Goal: Information Seeking & Learning: Learn about a topic

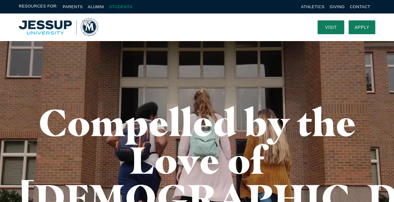
click at [118, 7] on link "Students" at bounding box center [120, 6] width 23 height 5
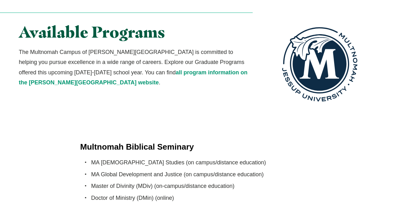
scroll to position [1177, 0]
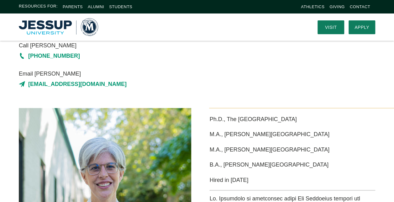
scroll to position [94, 0]
